Goal: Transaction & Acquisition: Purchase product/service

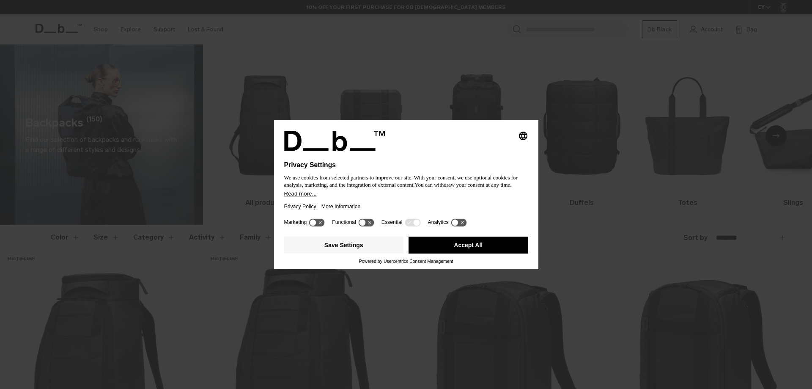
click at [475, 243] on button "Accept All" at bounding box center [468, 244] width 120 height 17
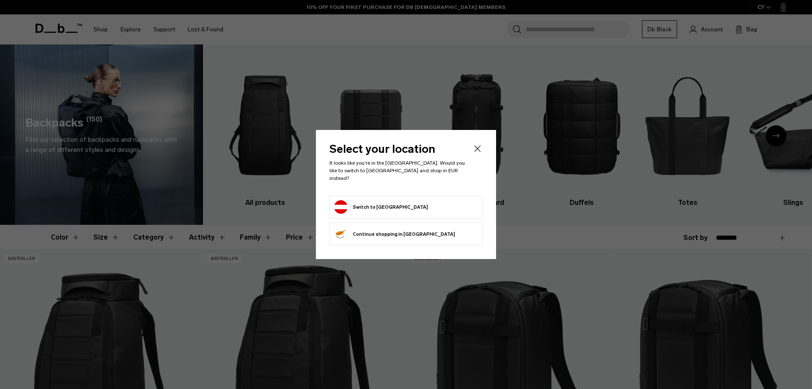
click at [422, 200] on form "Switch to Austria" at bounding box center [406, 207] width 144 height 14
click at [373, 201] on button "Switch to Austria" at bounding box center [381, 207] width 94 height 14
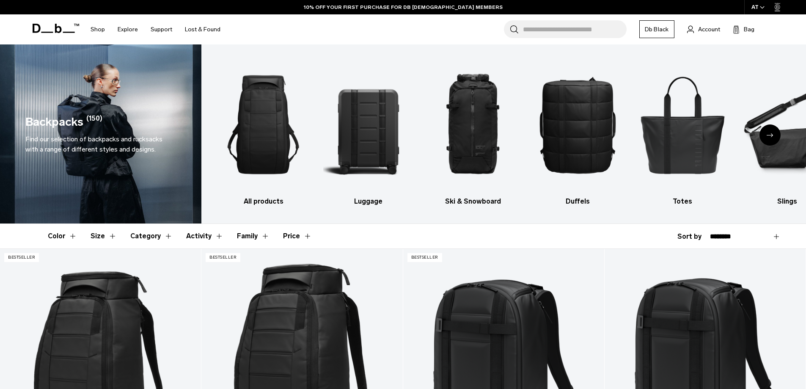
click at [772, 137] on div "Next slide" at bounding box center [769, 134] width 21 height 21
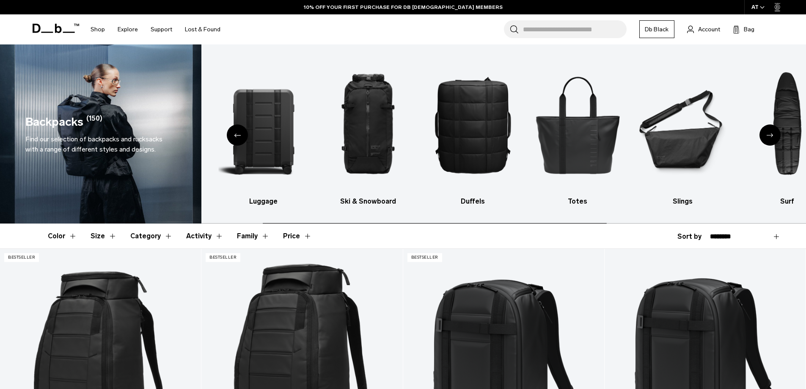
click at [772, 137] on div "Next slide" at bounding box center [769, 134] width 21 height 21
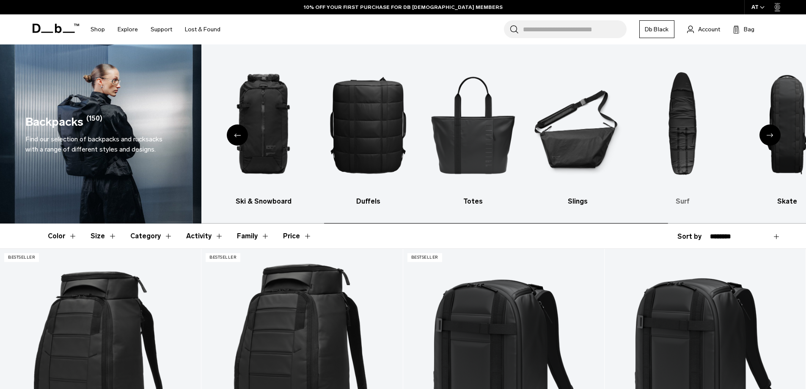
click at [688, 132] on img "7 / 10" at bounding box center [682, 124] width 90 height 135
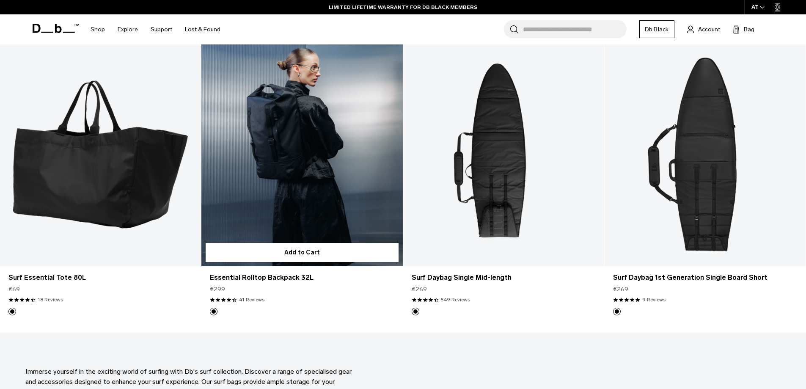
scroll to position [550, 0]
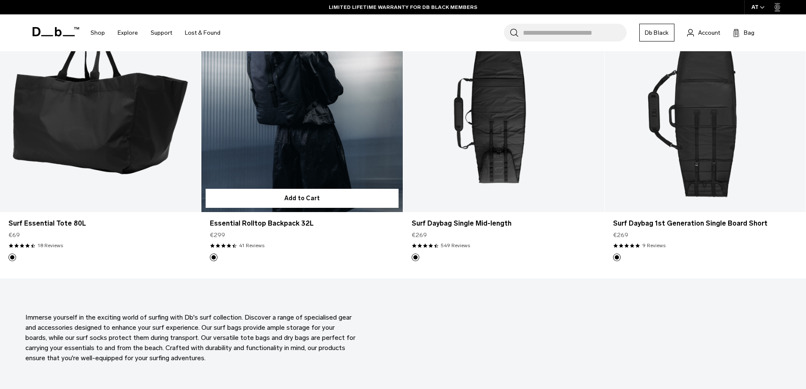
click at [323, 90] on link "Essential Rolltop Backpack 32L" at bounding box center [301, 100] width 201 height 223
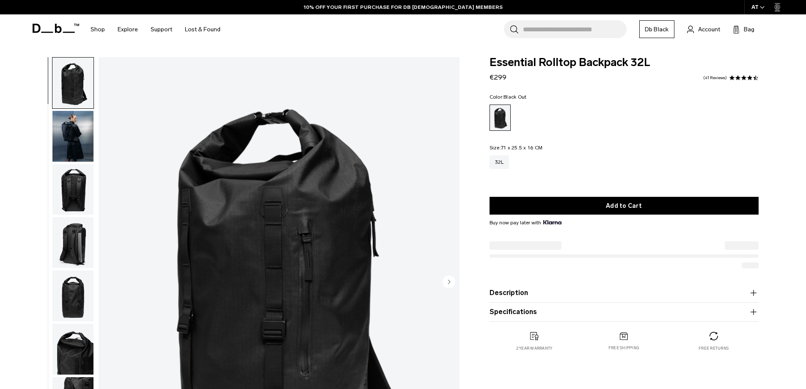
click at [82, 191] on img "button" at bounding box center [72, 189] width 41 height 51
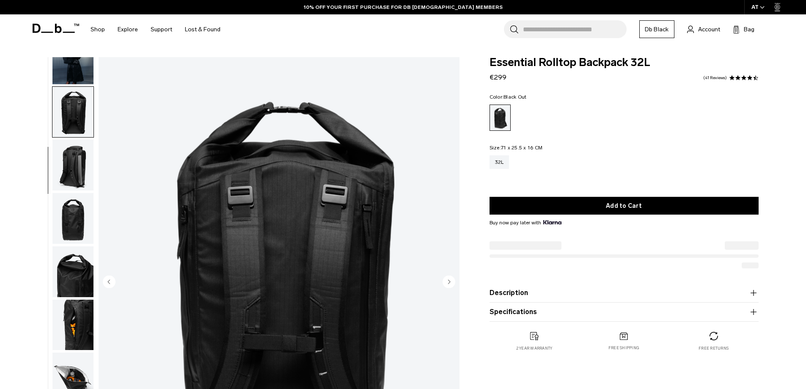
scroll to position [80, 0]
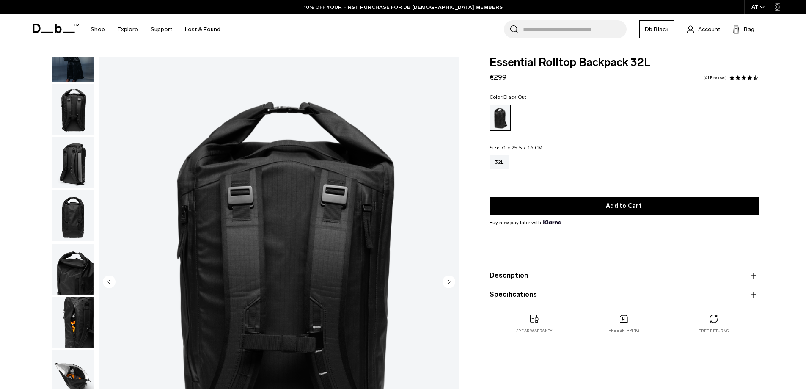
click at [80, 217] on img "button" at bounding box center [72, 215] width 41 height 51
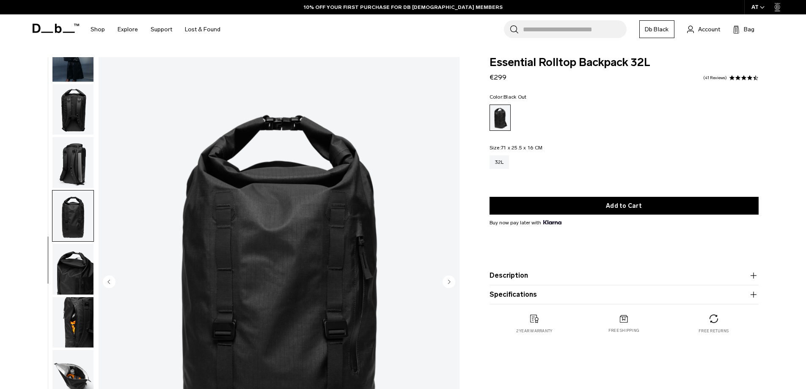
click at [81, 178] on img "button" at bounding box center [72, 162] width 41 height 51
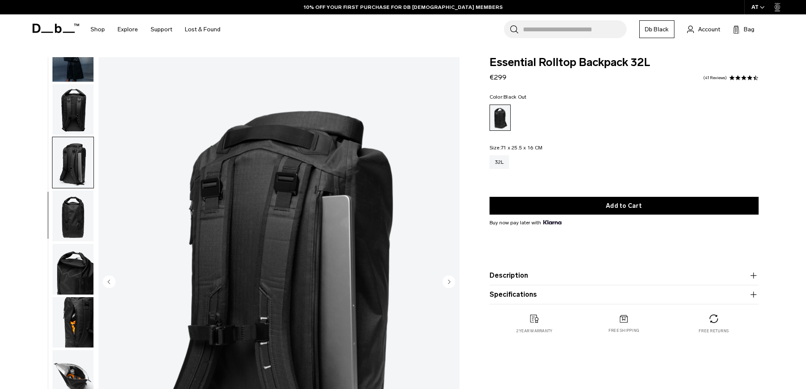
click at [84, 261] on img "button" at bounding box center [72, 269] width 41 height 51
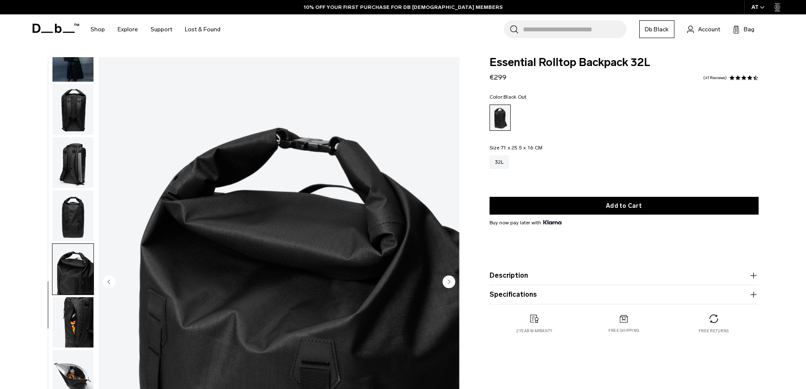
click at [81, 304] on img "button" at bounding box center [72, 322] width 41 height 51
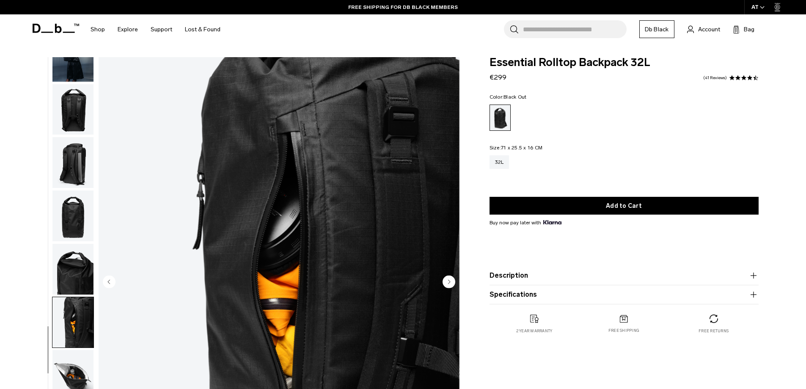
click at [75, 363] on img "button" at bounding box center [72, 375] width 41 height 51
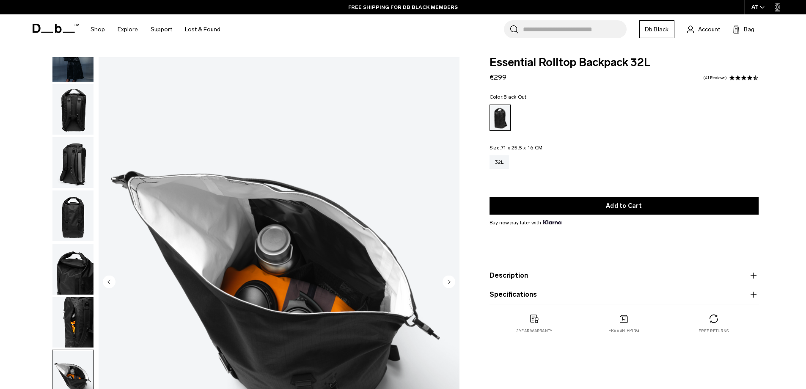
click at [68, 296] on ul at bounding box center [73, 282] width 42 height 450
click at [68, 257] on img "button" at bounding box center [72, 269] width 41 height 51
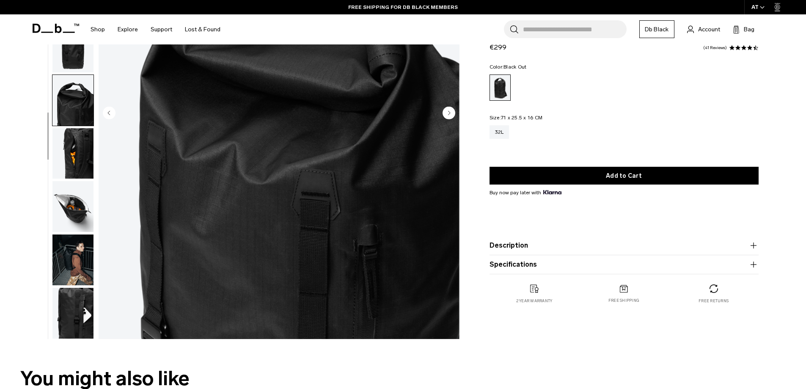
scroll to position [169, 0]
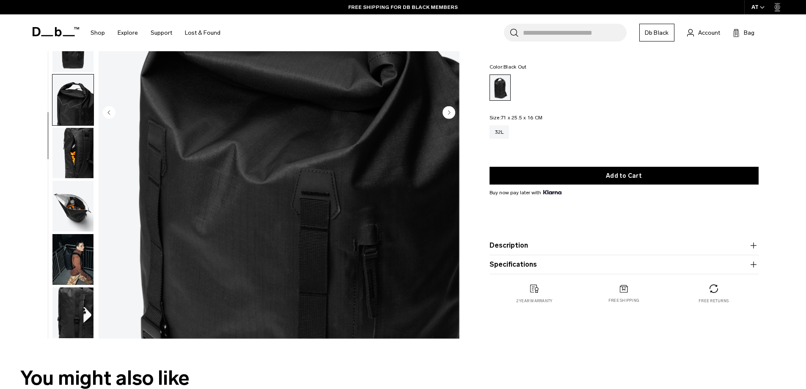
click at [78, 294] on img "button" at bounding box center [72, 312] width 41 height 51
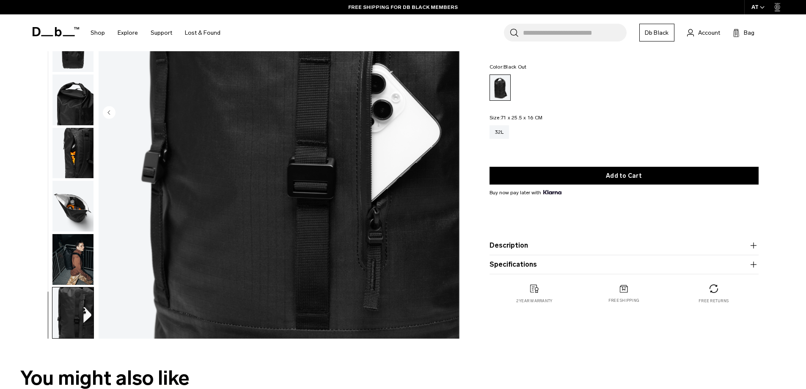
click at [79, 271] on img "button" at bounding box center [72, 259] width 41 height 51
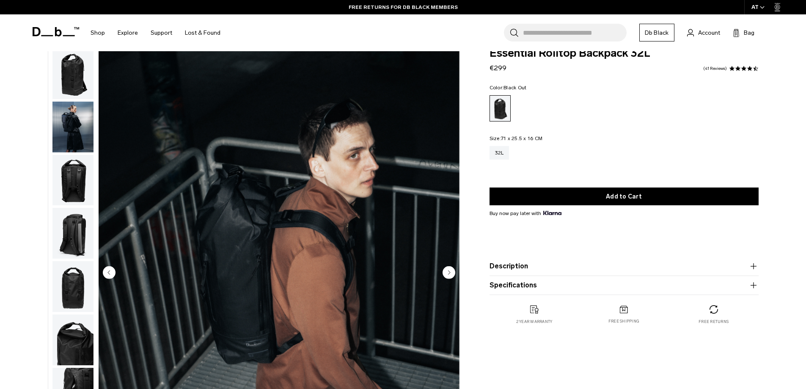
scroll to position [0, 0]
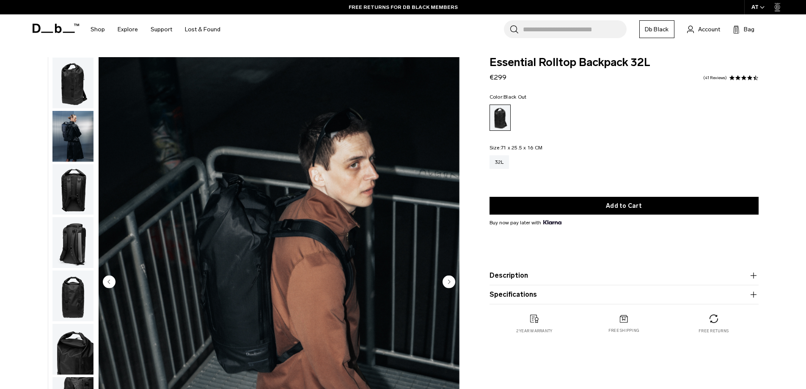
click at [63, 98] on img "button" at bounding box center [72, 83] width 41 height 51
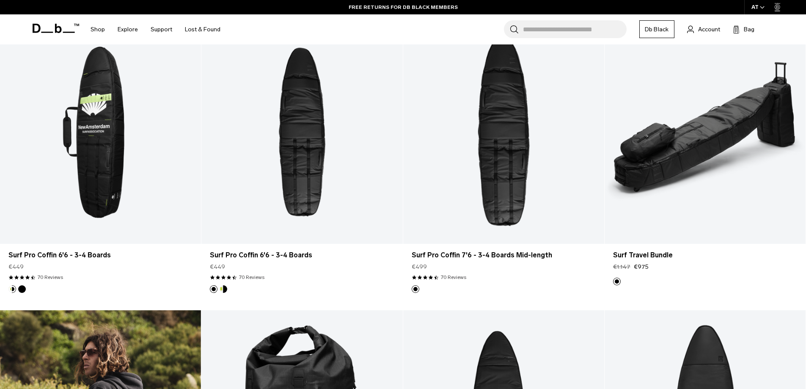
scroll to position [211, 0]
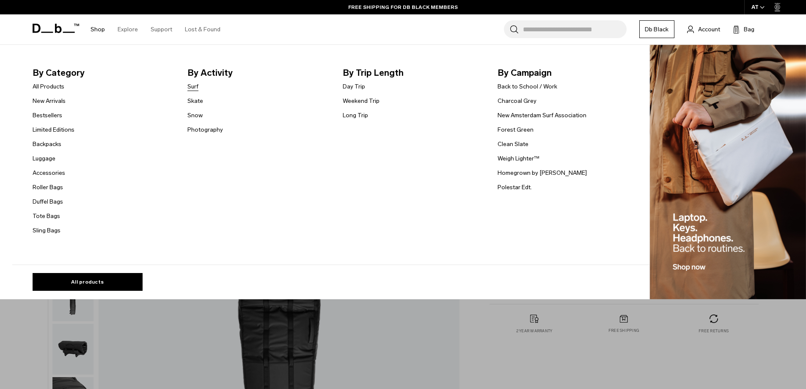
click at [198, 87] on link "Surf" at bounding box center [192, 86] width 11 height 9
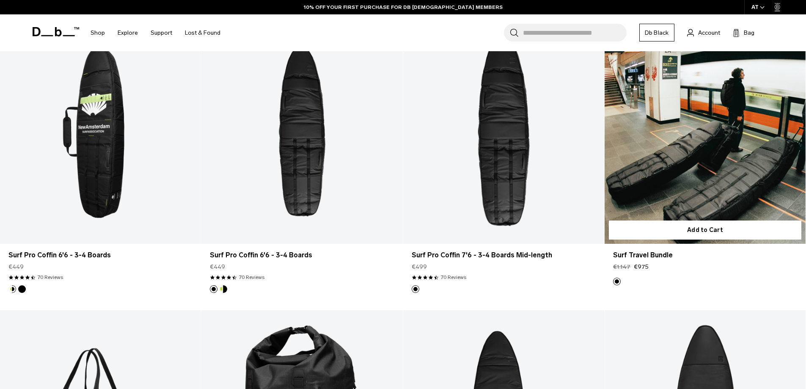
scroll to position [254, 0]
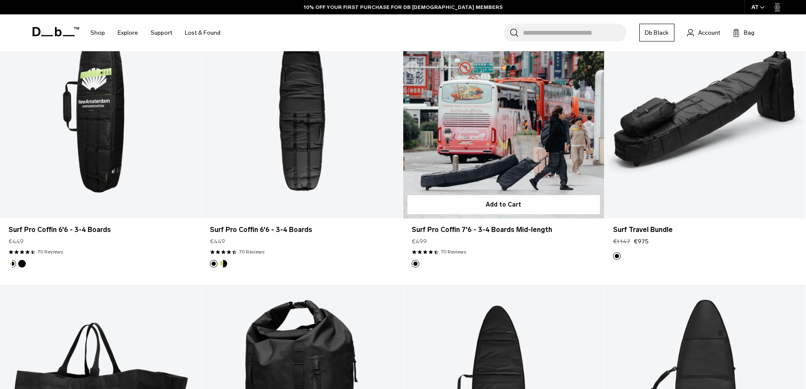
click at [518, 104] on link "Surf Pro Coffin 7'6 - 3-4 Boards Mid-length" at bounding box center [503, 106] width 201 height 223
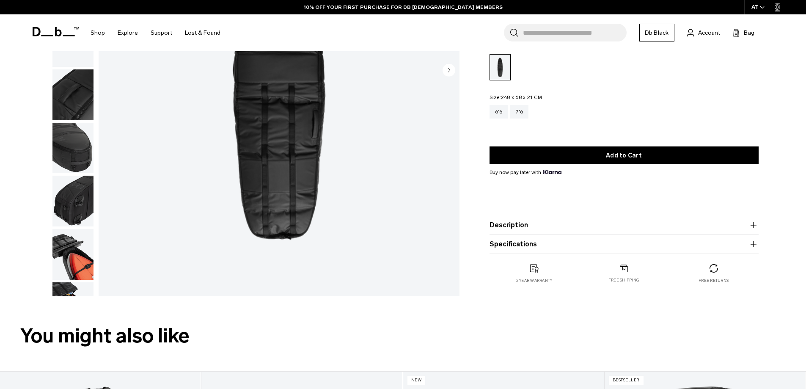
scroll to position [80, 0]
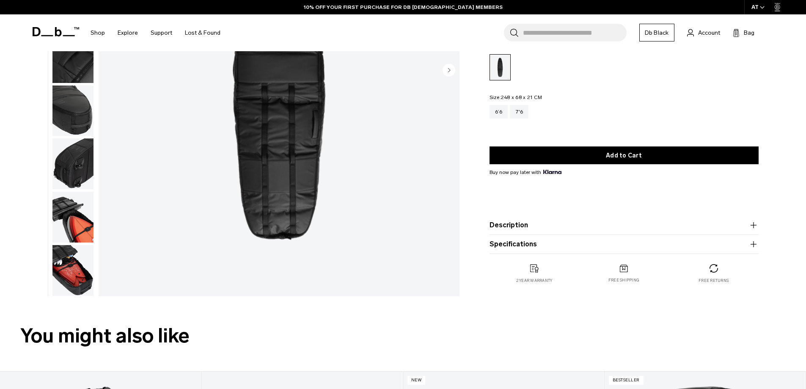
click at [73, 222] on img "button" at bounding box center [72, 217] width 41 height 51
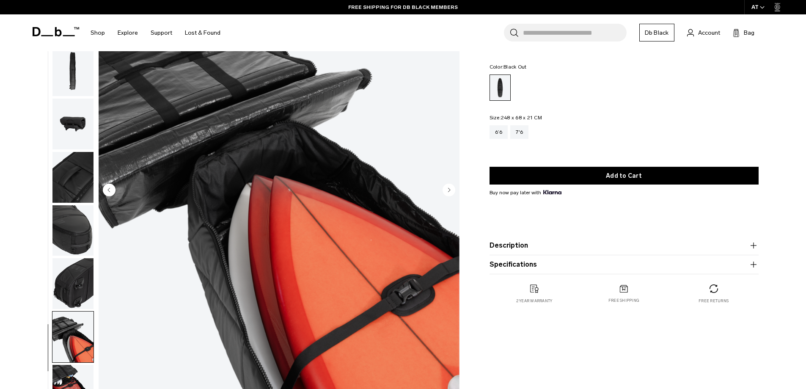
scroll to position [85, 0]
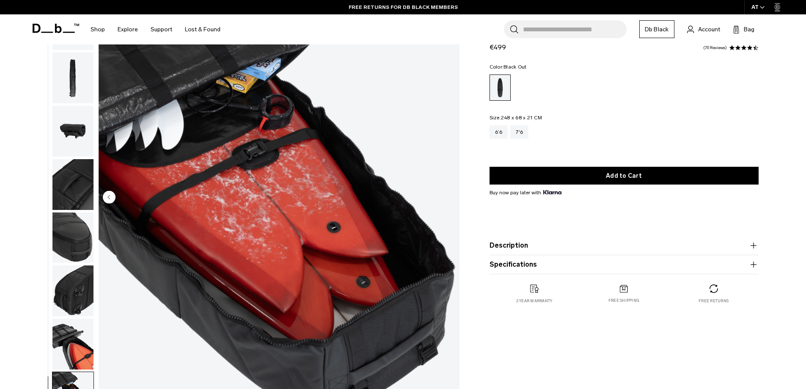
click at [63, 289] on img "button" at bounding box center [72, 290] width 41 height 51
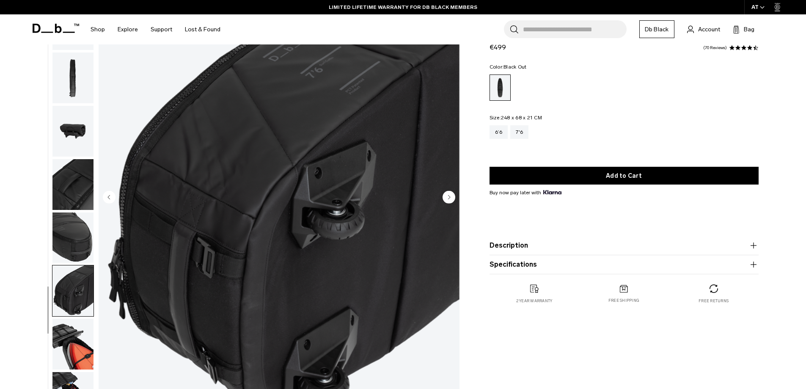
click at [79, 247] on img "button" at bounding box center [72, 237] width 41 height 51
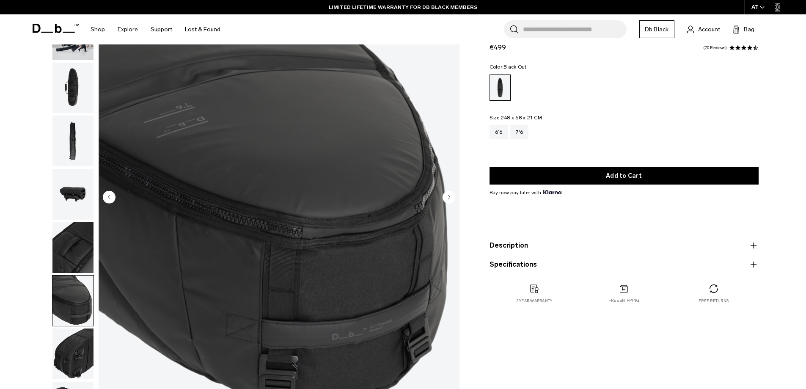
scroll to position [0, 0]
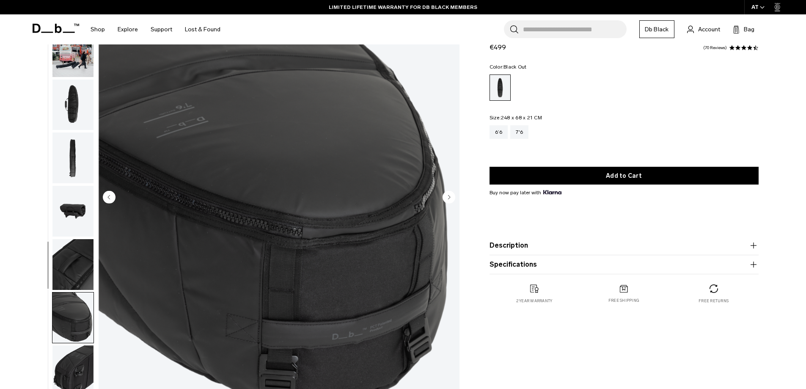
click at [76, 214] on img "button" at bounding box center [72, 211] width 41 height 51
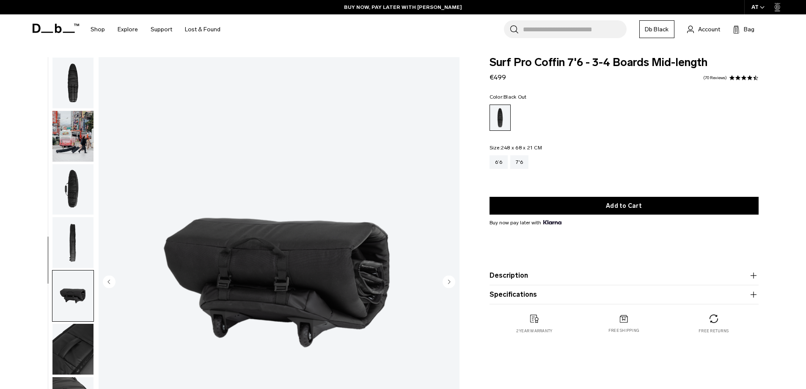
click at [72, 226] on img "button" at bounding box center [72, 242] width 41 height 51
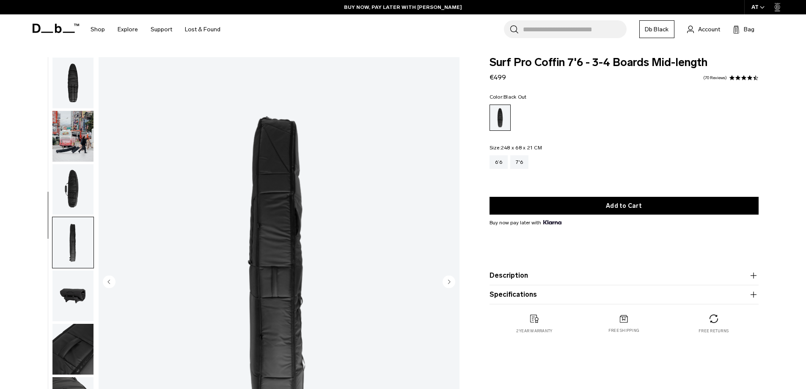
click at [67, 194] on img "button" at bounding box center [72, 189] width 41 height 51
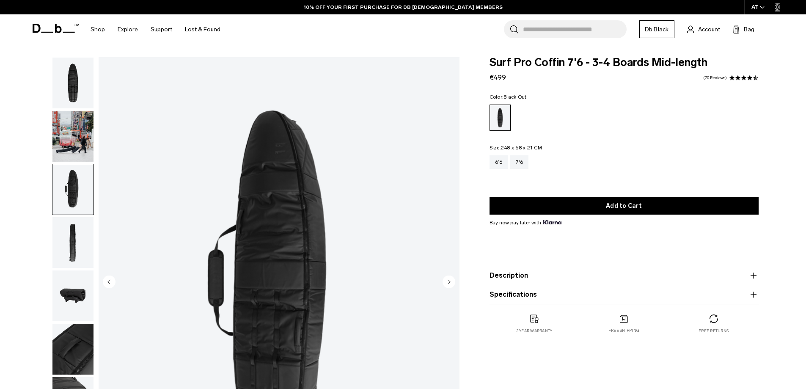
click at [79, 115] on img "button" at bounding box center [72, 136] width 41 height 51
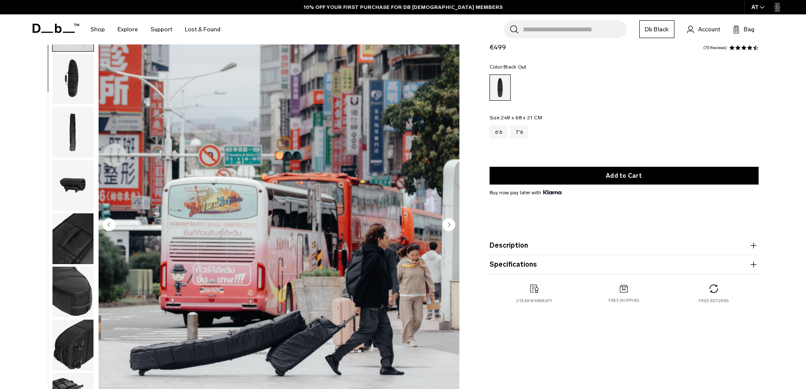
scroll to position [169, 0]
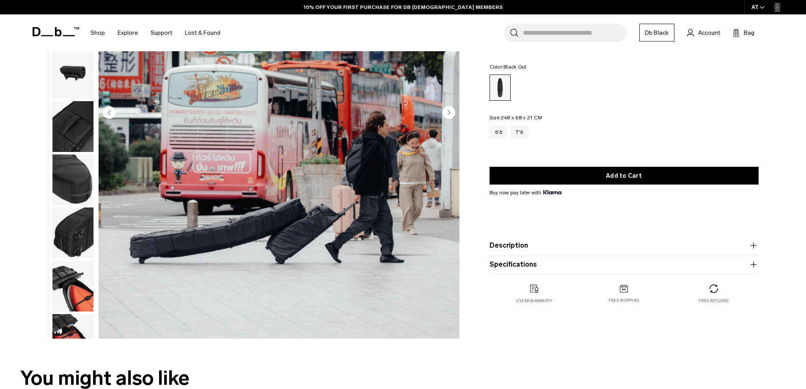
click at [88, 91] on img "button" at bounding box center [72, 73] width 41 height 51
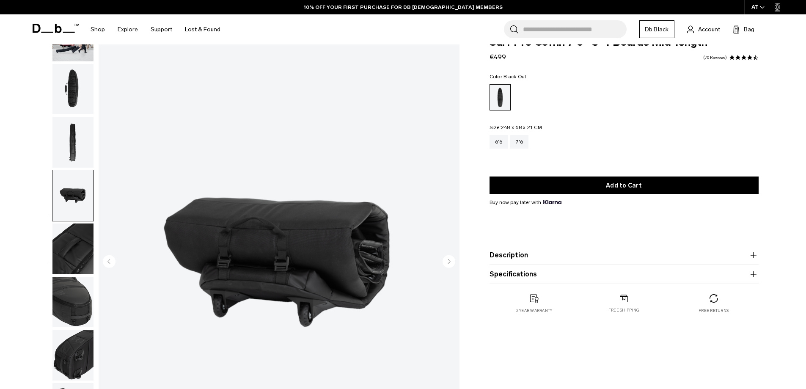
scroll to position [0, 0]
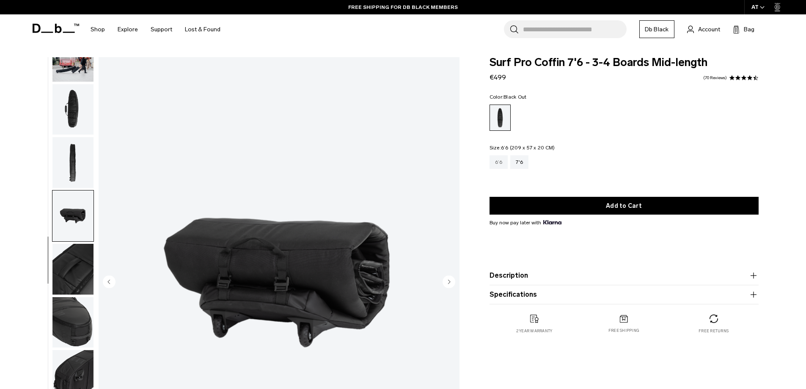
click at [499, 156] on div "6’6" at bounding box center [498, 162] width 19 height 14
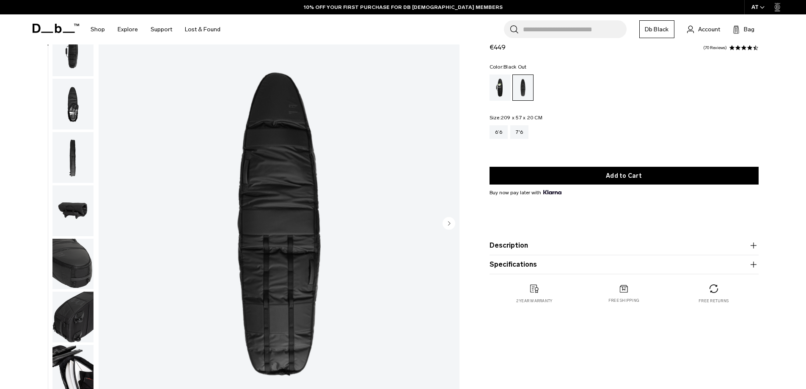
scroll to position [169, 0]
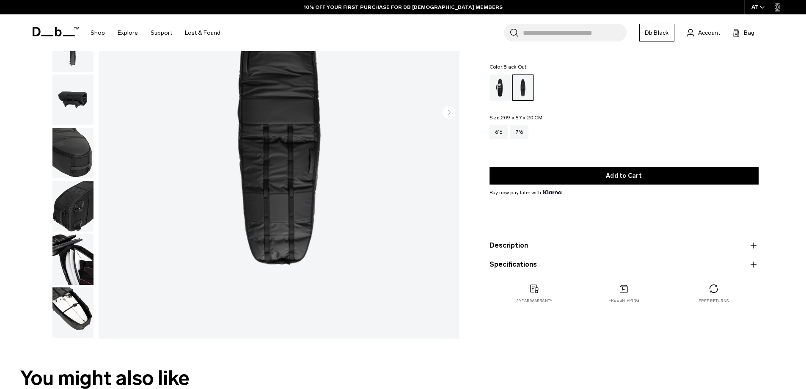
click at [82, 271] on img "button" at bounding box center [72, 259] width 41 height 51
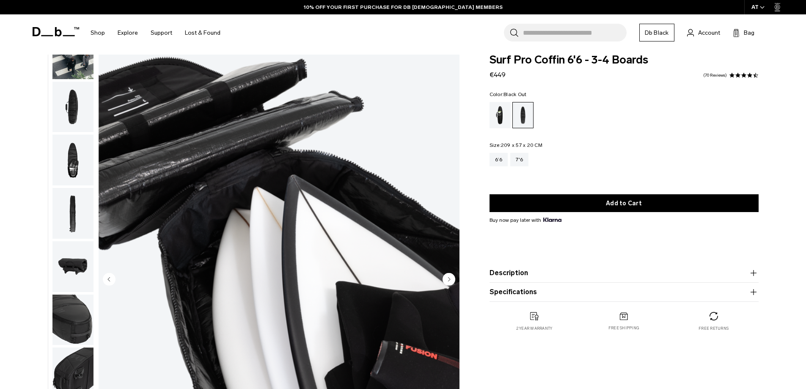
scroll to position [0, 0]
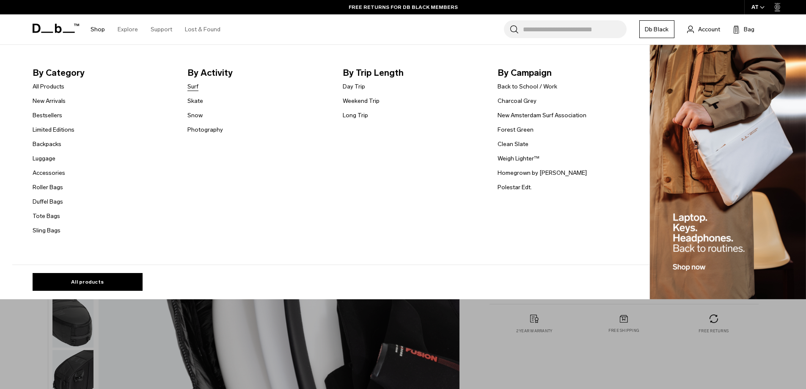
click at [197, 87] on link "Surf" at bounding box center [192, 86] width 11 height 9
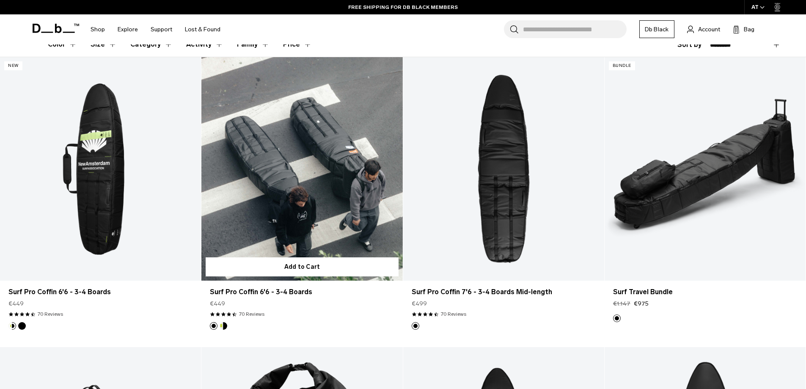
scroll to position [211, 0]
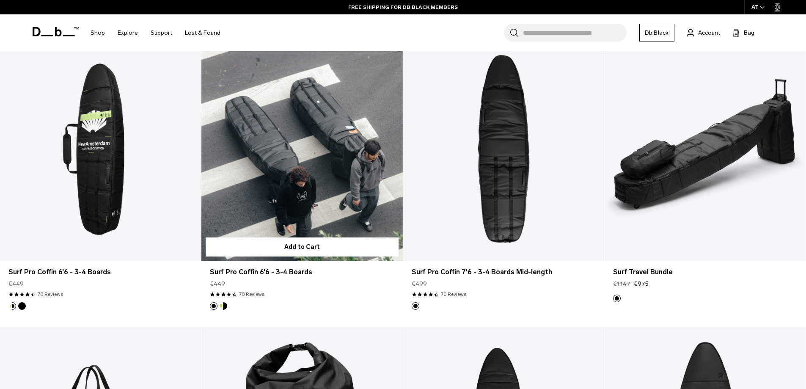
click at [315, 118] on link "Surf Pro Coffin 6'6 - 3-4 Boards" at bounding box center [301, 148] width 201 height 223
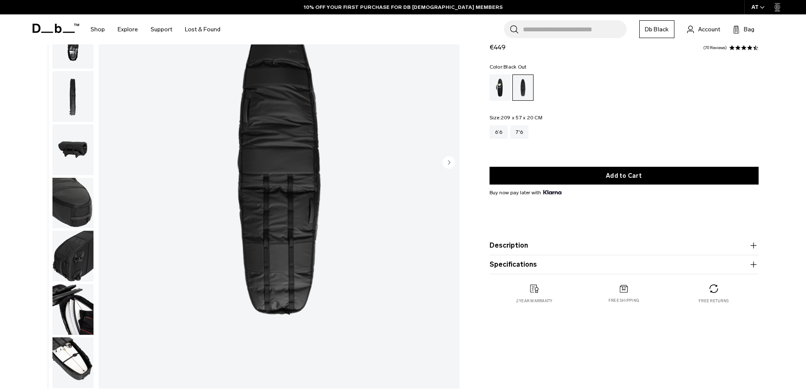
scroll to position [127, 0]
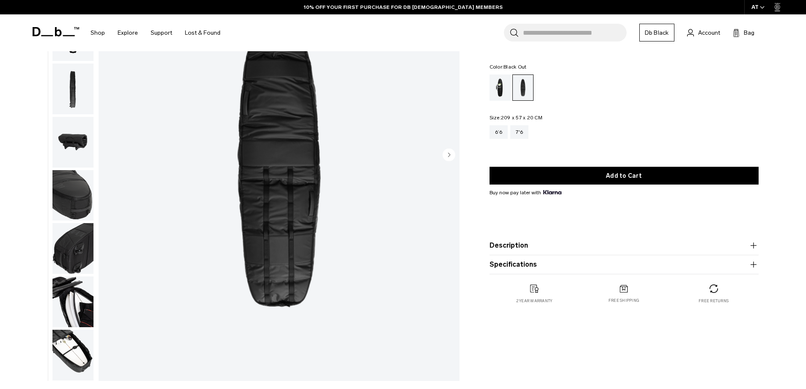
click at [78, 289] on img "button" at bounding box center [72, 301] width 41 height 51
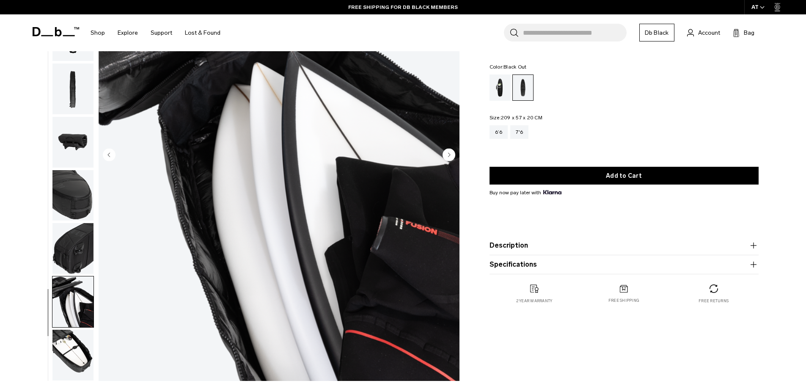
click at [71, 339] on img "button" at bounding box center [72, 354] width 41 height 51
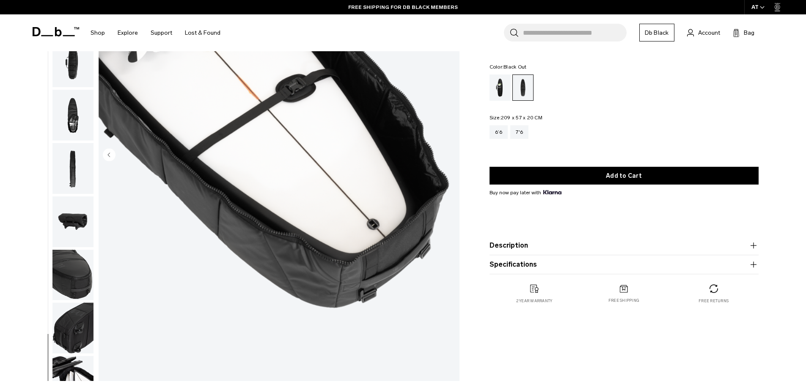
scroll to position [0, 0]
click at [59, 220] on img "button" at bounding box center [72, 222] width 41 height 51
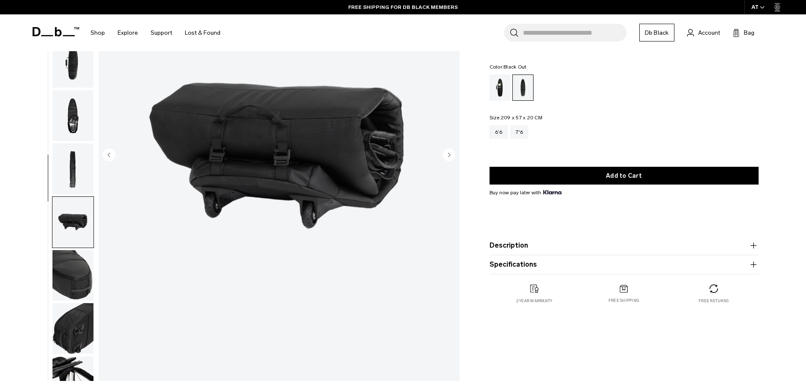
scroll to position [80, 0]
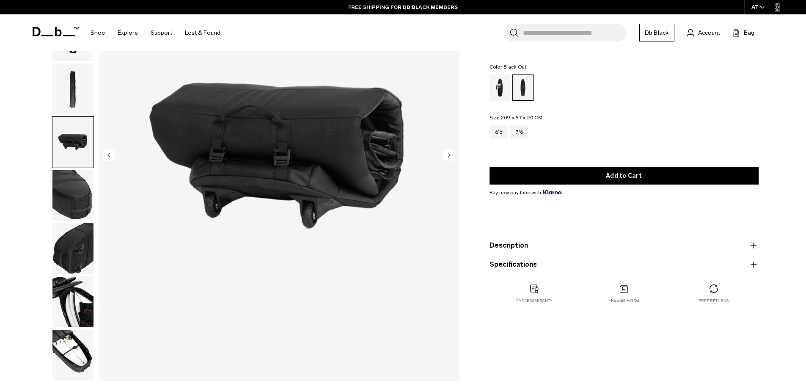
click at [59, 88] on img "button" at bounding box center [72, 88] width 41 height 51
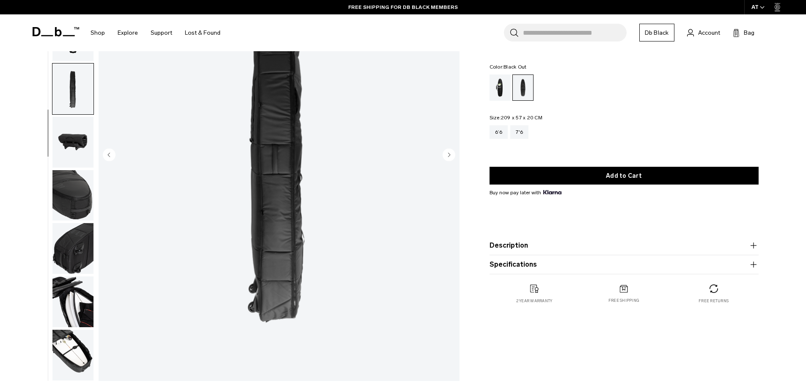
click at [110, 228] on img "5 / 10" at bounding box center [279, 155] width 361 height 450
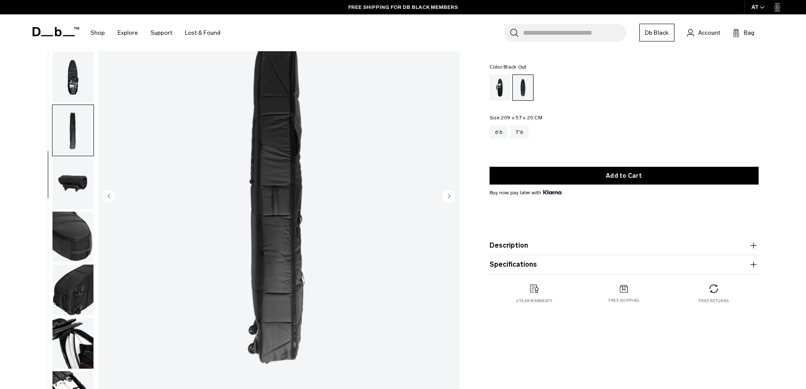
scroll to position [0, 0]
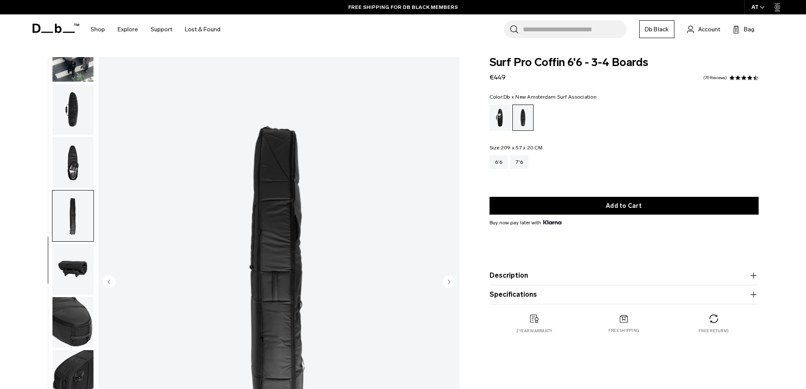
click at [505, 124] on div "Db x New Amsterdam Surf Association" at bounding box center [500, 117] width 22 height 26
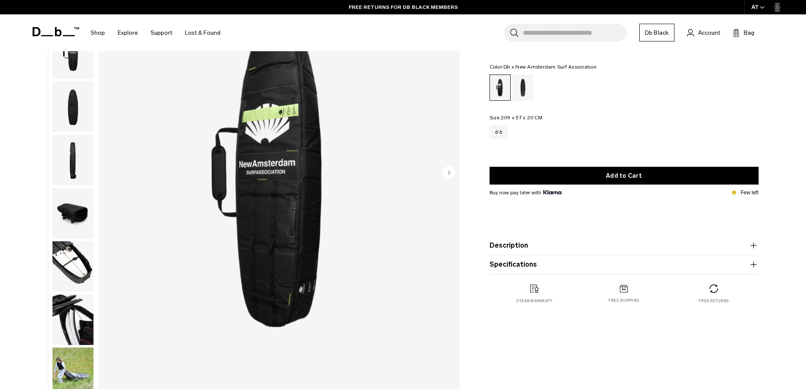
scroll to position [127, 0]
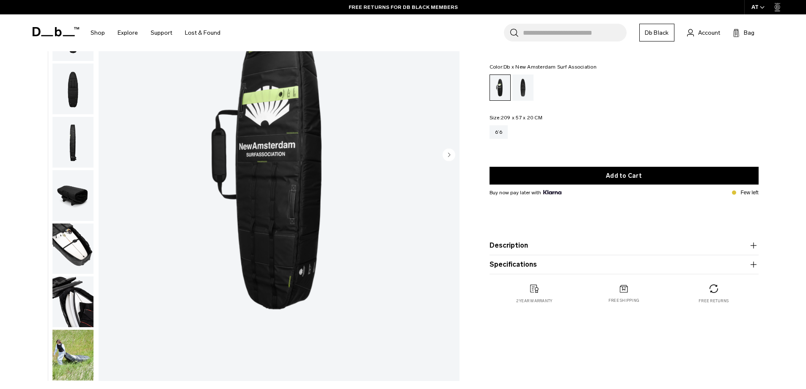
click at [70, 294] on img "button" at bounding box center [72, 301] width 41 height 51
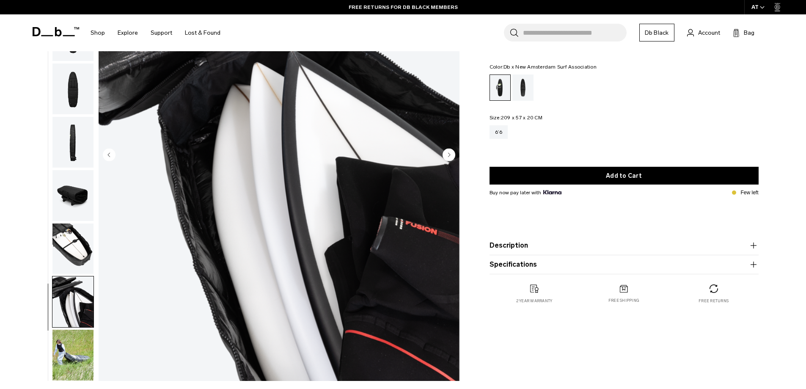
scroll to position [0, 0]
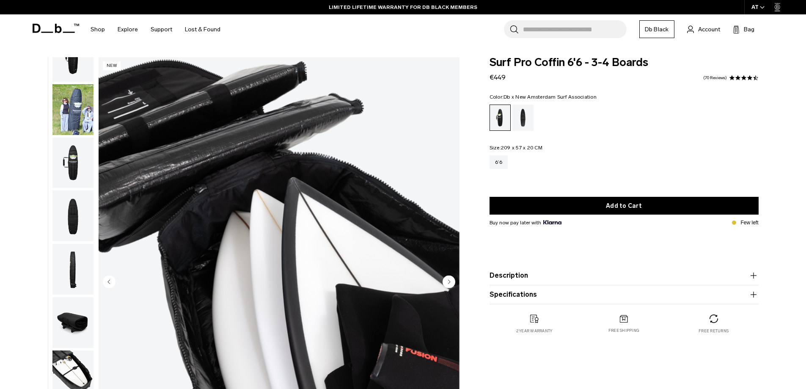
click at [787, 254] on div "**********" at bounding box center [403, 284] width 806 height 455
click at [198, 255] on img "8 / 9" at bounding box center [279, 282] width 361 height 450
click at [548, 280] on button "Description" at bounding box center [623, 275] width 269 height 10
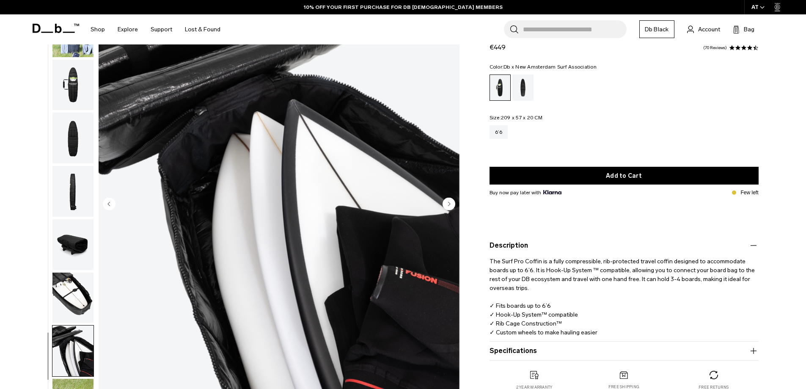
scroll to position [127, 0]
